Goal: Find contact information: Find contact information

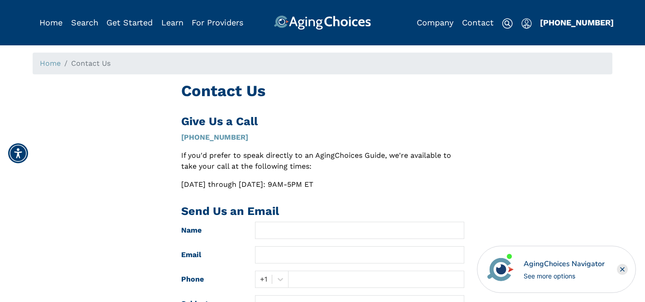
click at [603, 262] on div "AgingChoices Navigator" at bounding box center [564, 263] width 81 height 11
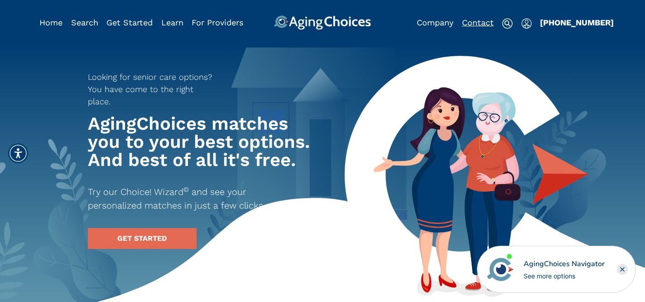
click at [471, 25] on link "Contact" at bounding box center [478, 23] width 32 height 10
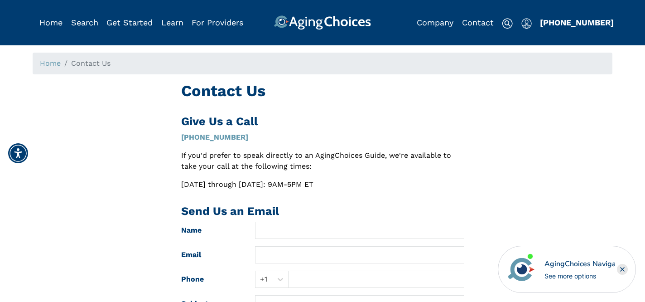
click at [582, 277] on div "See more options" at bounding box center [579, 276] width 71 height 10
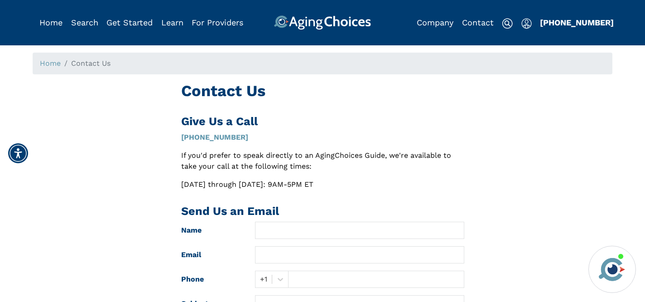
click at [608, 269] on img at bounding box center [612, 269] width 31 height 31
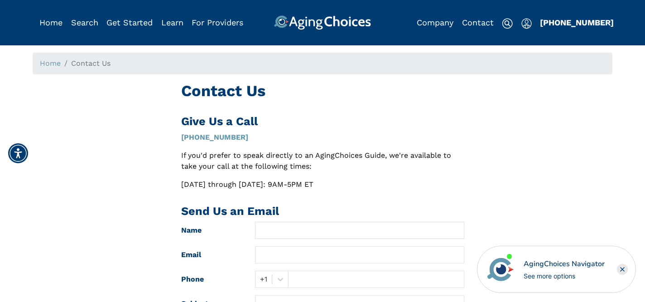
click at [541, 258] on div "AgingChoices Navigator" at bounding box center [564, 263] width 81 height 11
